Goal: Use online tool/utility: Utilize a website feature to perform a specific function

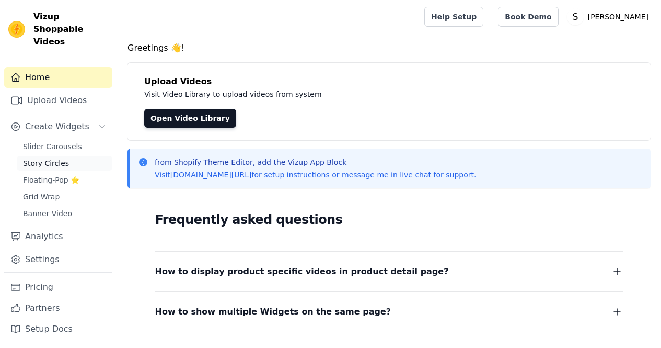
scroll to position [105, 0]
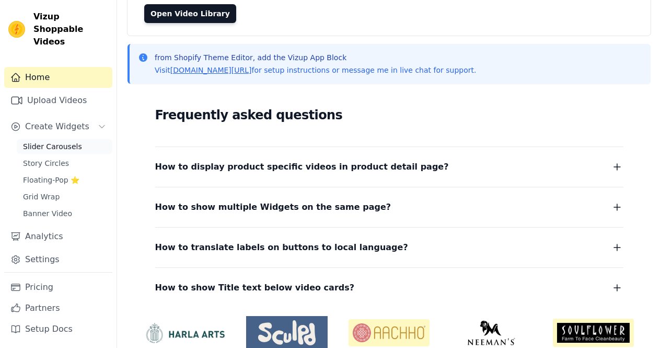
click at [39, 141] on span "Slider Carousels" at bounding box center [52, 146] width 59 height 10
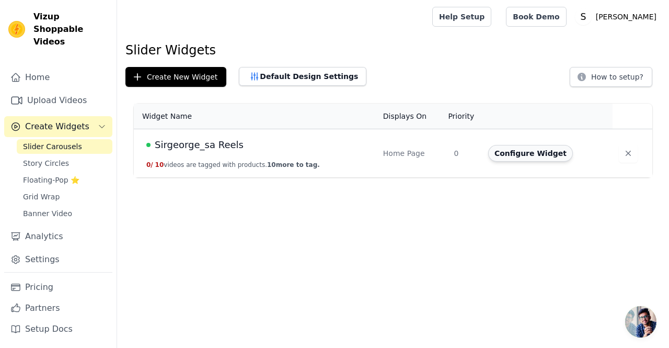
click at [511, 154] on button "Configure Widget" at bounding box center [530, 153] width 85 height 17
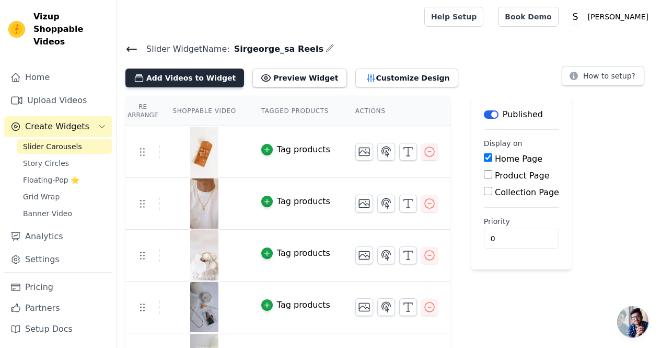
click at [150, 78] on button "Add Videos to Widget" at bounding box center [184, 78] width 119 height 19
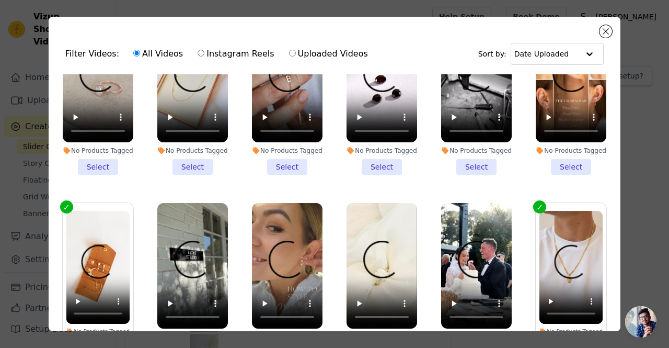
scroll to position [262, 0]
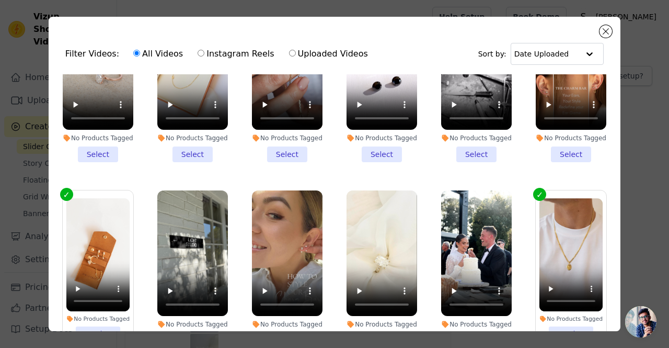
click at [66, 190] on label "No Products Tagged Deselect" at bounding box center [98, 269] width 72 height 159
click at [0, 0] on input "No Products Tagged Deselect" at bounding box center [0, 0] width 0 height 0
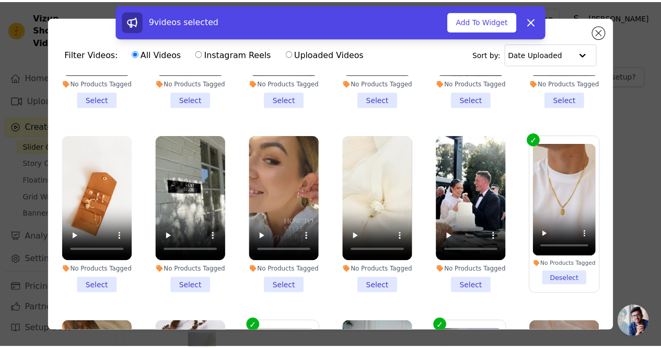
scroll to position [367, 0]
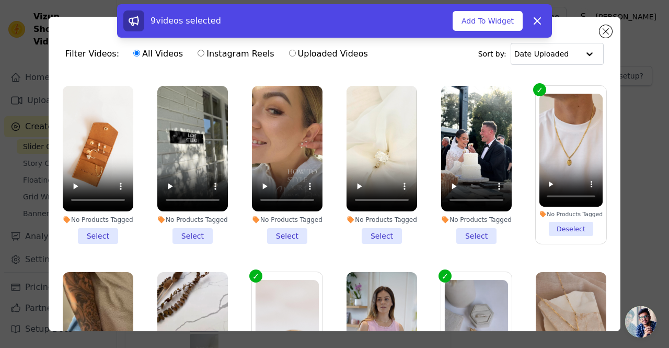
click at [535, 85] on label "No Products Tagged Deselect" at bounding box center [571, 164] width 72 height 159
click at [0, 0] on input "No Products Tagged Deselect" at bounding box center [0, 0] width 0 height 0
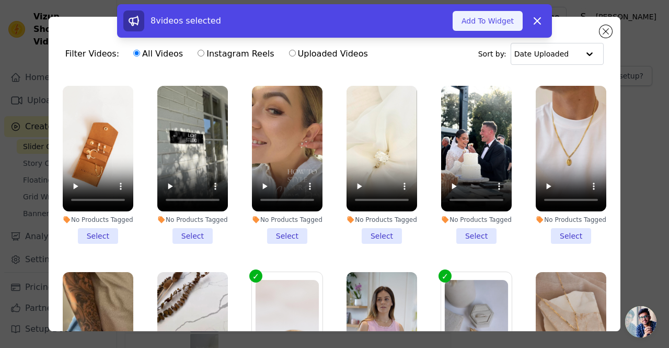
click at [488, 18] on button "Add To Widget" at bounding box center [488, 21] width 70 height 20
